Goal: Transaction & Acquisition: Purchase product/service

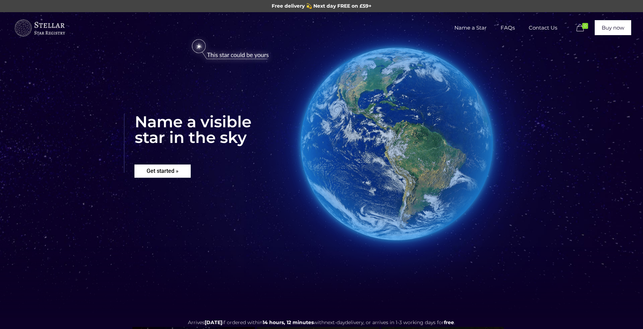
click at [169, 169] on rs-layer "Get started »" at bounding box center [162, 170] width 56 height 13
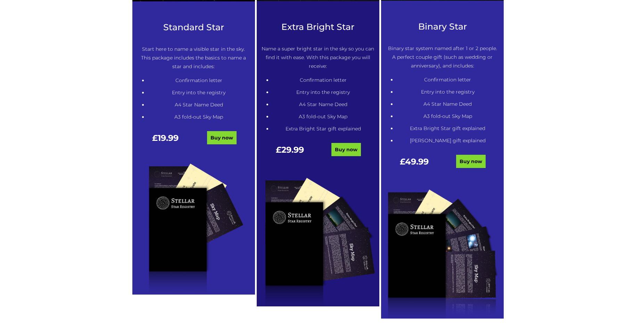
scroll to position [422, 0]
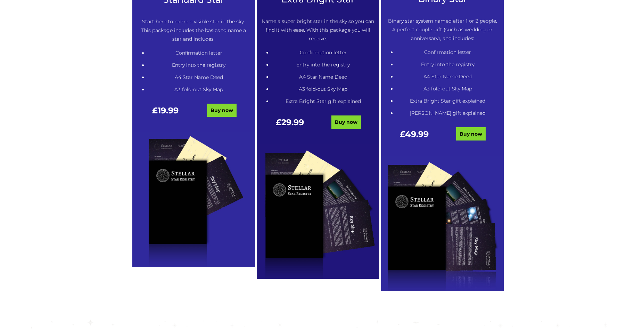
click at [465, 134] on link "Buy now" at bounding box center [471, 133] width 30 height 13
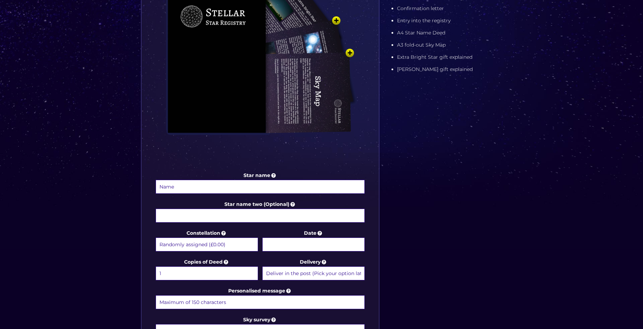
scroll to position [208, 0]
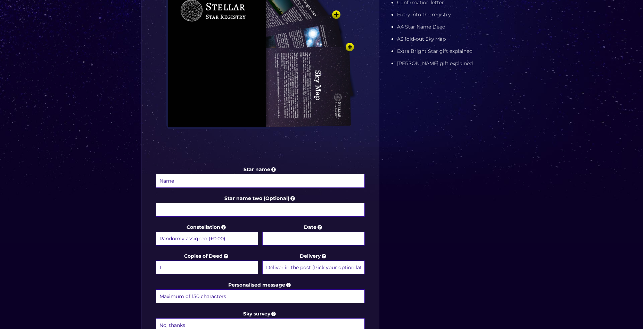
click at [221, 181] on input "Star name" at bounding box center [260, 181] width 209 height 14
type input "[PERSON_NAME]"
click at [221, 214] on input "Star name two (Optional)" at bounding box center [260, 210] width 209 height 14
click at [234, 237] on select "Randomly assigned (£0.00) Aquarius - [DATE] - [DATE] (+£9.99) Aries - [DATE] - …" at bounding box center [207, 238] width 102 height 14
select select "Orion - For the loving father (+£9.99)"
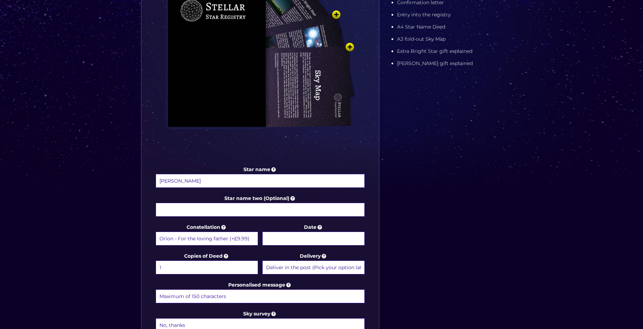
click at [156, 231] on select "Randomly assigned (£0.00) Aquarius - [DATE] - [DATE] (+£9.99) Aries - [DATE] - …" at bounding box center [207, 238] width 102 height 14
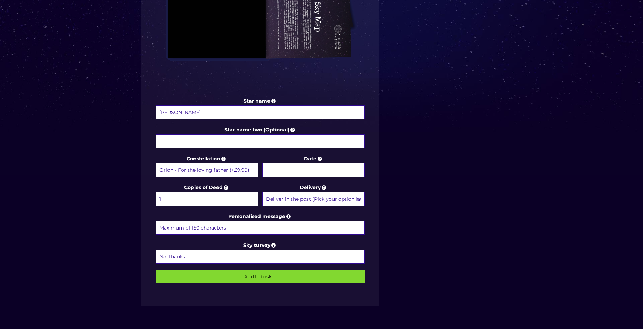
scroll to position [278, 0]
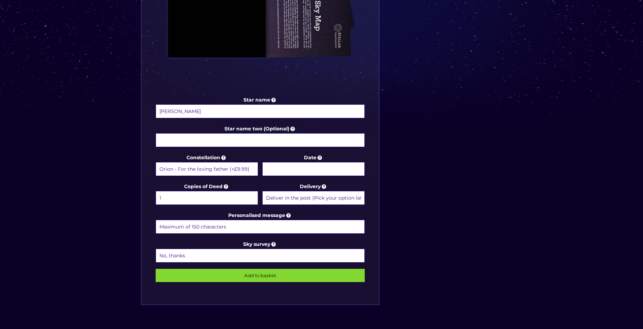
click at [298, 169] on body "Free delivery 💫 Next day FREE on £59+ Name a Star FAQs Contact Us 0 Buy now Cho…" at bounding box center [321, 138] width 643 height 833
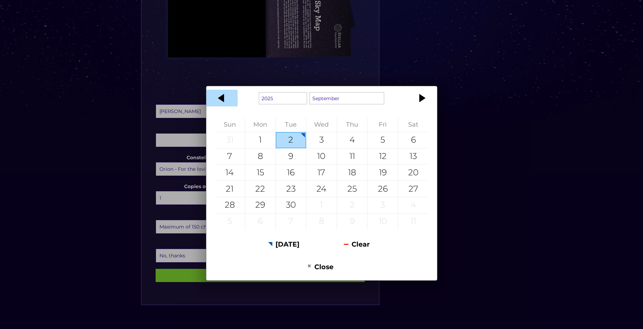
click at [221, 98] on div at bounding box center [221, 98] width 31 height 17
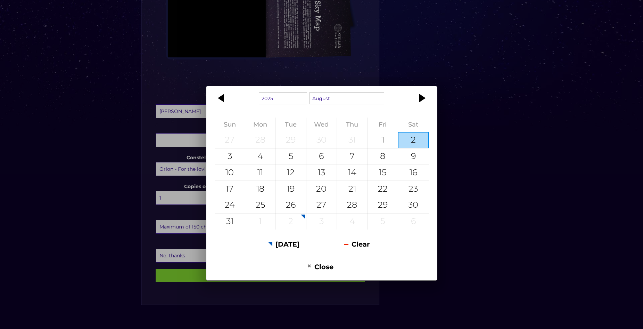
click at [221, 98] on div at bounding box center [221, 98] width 31 height 17
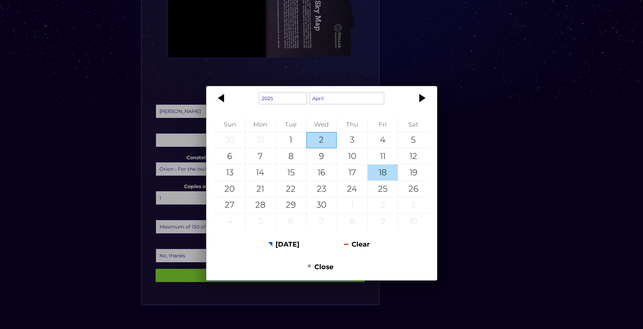
click at [379, 169] on div "18" at bounding box center [383, 172] width 30 height 16
type input "[DATE]"
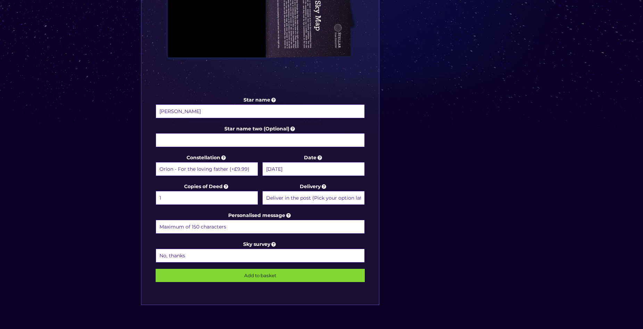
click at [228, 227] on input "Personalised message" at bounding box center [260, 227] width 209 height 14
click at [229, 254] on select "No, thanks 1 (+£6.99) 2 (+£11.99) 3 (+£16.99) 4 (+£21.99) 5 (+£26.99) 6 (+£31.9…" at bounding box center [260, 255] width 209 height 14
select select "1 (+£6.99)"
click at [156, 248] on select "No, thanks 1 (+£6.99) 2 (+£11.99) 3 (+£16.99) 4 (+£21.99) 5 (+£26.99) 6 (+£31.9…" at bounding box center [260, 255] width 209 height 14
click at [204, 256] on select "No, thanks 1 (+£6.99) 2 (+£11.99) 3 (+£16.99) 4 (+£21.99) 5 (+£26.99) 6 (+£31.9…" at bounding box center [260, 255] width 209 height 14
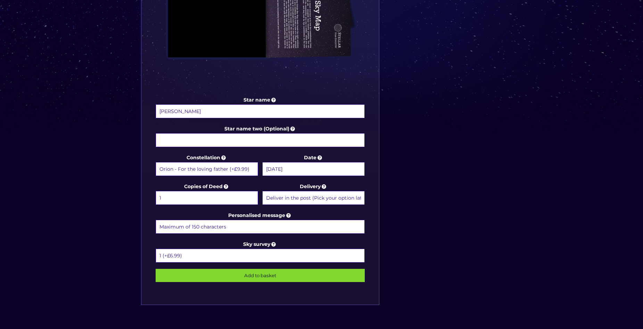
click at [122, 127] on div "Choose a package Standard Star | Extra Bright Star | Binary Star Star name [PER…" at bounding box center [321, 56] width 643 height 645
click at [274, 245] on icon at bounding box center [273, 244] width 7 height 6
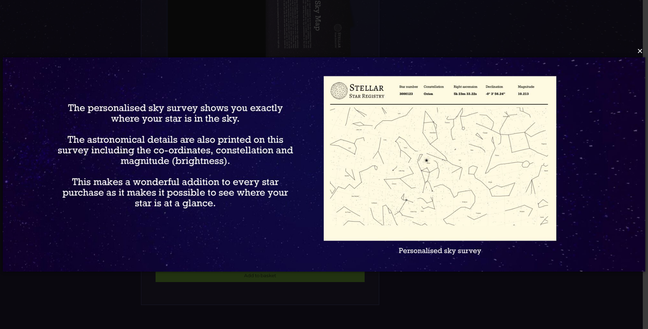
click at [640, 50] on button "×" at bounding box center [323, 50] width 643 height 15
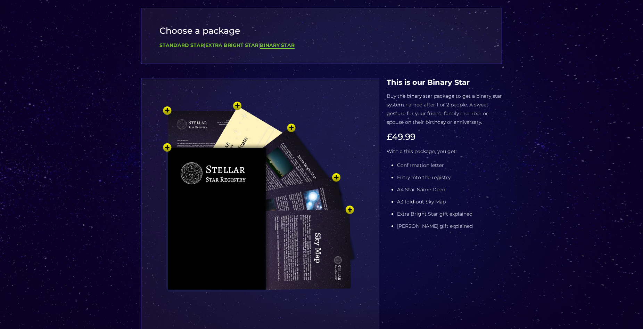
scroll to position [35, 0]
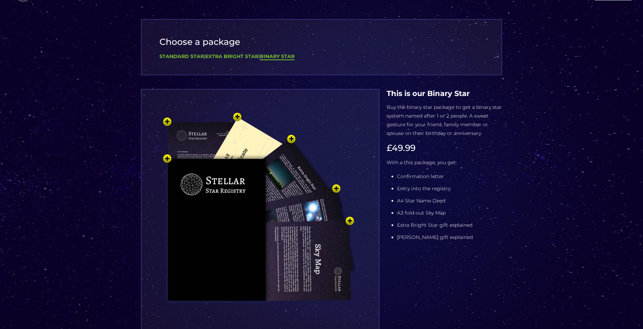
click at [328, 207] on img at bounding box center [260, 221] width 208 height 229
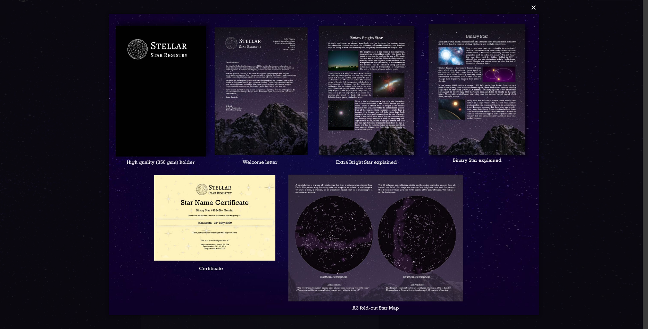
click at [533, 7] on button "×" at bounding box center [324, 7] width 430 height 15
